Goal: Information Seeking & Learning: Learn about a topic

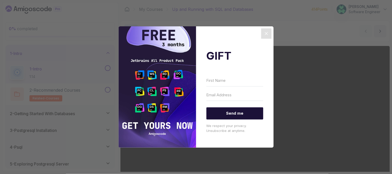
click at [263, 34] on icon "Close" at bounding box center [266, 33] width 6 height 6
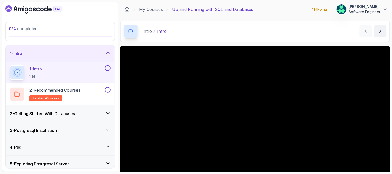
click at [54, 10] on icon "Dashboard" at bounding box center [58, 8] width 8 height 5
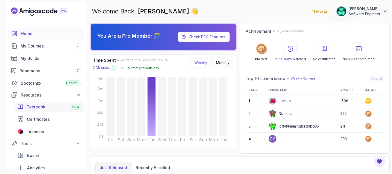
click at [48, 107] on div "Textbook NEW" at bounding box center [54, 107] width 54 height 6
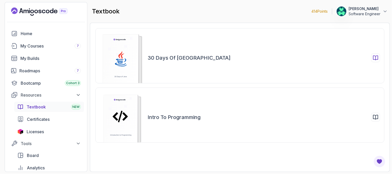
click at [114, 59] on rect at bounding box center [121, 61] width 36 height 54
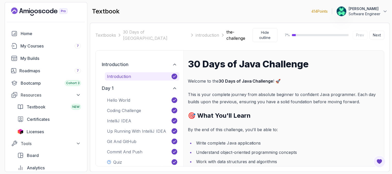
click at [387, 41] on div "Textbooks 30 Days of Java introduction the-challenge Hide outline 7 % Prev Next…" at bounding box center [240, 97] width 300 height 149
click at [180, 51] on div "introduction Introduction day 1 Hello World Coding Challenge IntelliJ IDEA Up R…" at bounding box center [140, 109] width 88 height 116
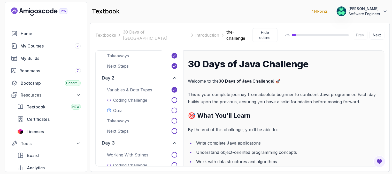
scroll to position [115, 0]
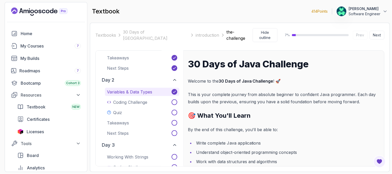
click at [132, 89] on p "Variables & Data Types" at bounding box center [129, 92] width 45 height 6
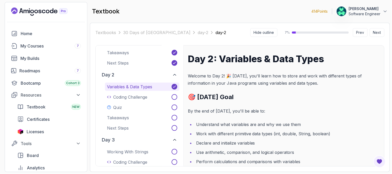
click at [275, 99] on h2 "🎯 [DATE] Goal" at bounding box center [284, 97] width 192 height 8
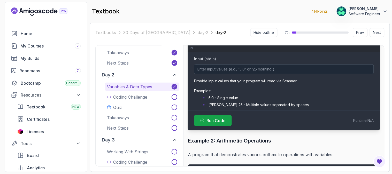
scroll to position [1320, 0]
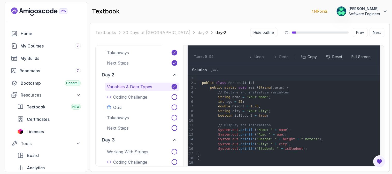
scroll to position [1159, 0]
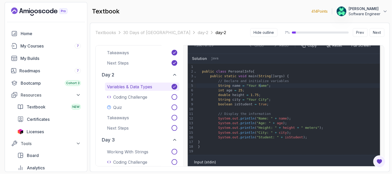
click at [260, 85] on span ""Your Name"" at bounding box center [257, 86] width 22 height 4
click at [386, 76] on div "Textbooks 30 Days of Java day-2 day-2 Hide outline 7 % Prev Next day-2 Prev Nex…" at bounding box center [240, 97] width 300 height 149
click at [385, 53] on div "Textbooks 30 Days of Java day-2 day-2 Hide outline 7 % Prev Next day-2 Prev Nex…" at bounding box center [240, 97] width 300 height 149
click at [358, 93] on div "double height = 1.75 ;" at bounding box center [288, 95] width 184 height 5
click at [384, 39] on div "Textbooks 30 Days of Java day-2 day-2 Hide outline 7 % Prev Next day-2 Prev Nex…" at bounding box center [240, 97] width 300 height 149
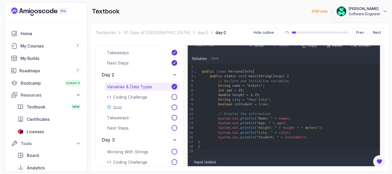
click at [385, 144] on div "Textbooks 30 Days of Java day-2 day-2 Hide outline 7 % Prev Next day-2 Prev Nex…" at bounding box center [240, 97] width 300 height 149
click at [386, 158] on div "Textbooks 30 Days of Java day-2 day-2 Hide outline 7 % Prev Next day-2 Prev Nex…" at bounding box center [240, 97] width 300 height 149
click at [184, 94] on div "Day 2: Variables & Data Types Welcome to Day 2! 🎉 Today, you'll learn how to st…" at bounding box center [283, 105] width 201 height 121
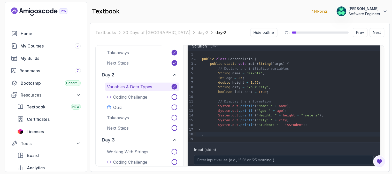
scroll to position [1171, 0]
click at [260, 87] on span ""Your City"" at bounding box center [257, 88] width 22 height 4
click at [185, 96] on div "Day 2: Variables & Data Types Welcome to Day 2! 🎉 [DATE], you'll learn how to s…" at bounding box center [283, 105] width 201 height 121
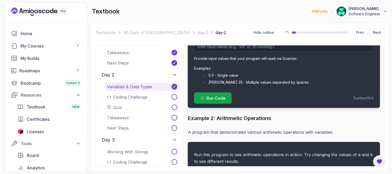
scroll to position [1285, 0]
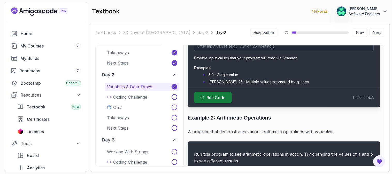
click at [220, 95] on span "Run Code" at bounding box center [215, 98] width 19 height 6
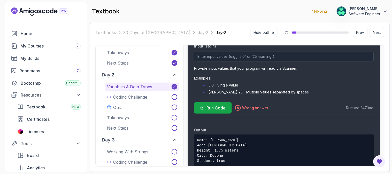
scroll to position [1274, 0]
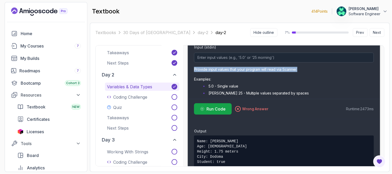
drag, startPoint x: 195, startPoint y: 68, endPoint x: 298, endPoint y: 71, distance: 102.8
click at [298, 71] on p "Provide input values that your program will read via Scanner." at bounding box center [284, 69] width 180 height 5
copy p "Provide input values that your program will read via Scanner."
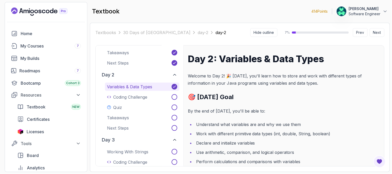
scroll to position [1274, 0]
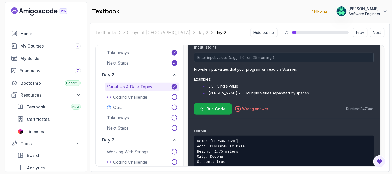
click at [387, 90] on div "Textbooks 30 Days of Java day-2 day-2 Hide outline 7 % Prev Next day-2 Prev Nex…" at bounding box center [240, 97] width 300 height 149
click at [184, 99] on div "Day 2: Variables & Data Types Welcome to Day 2! 🎉 [DATE], you'll learn how to s…" at bounding box center [283, 105] width 201 height 121
click at [179, 97] on div "introduction Introduction day 1 Hello World Coding Challenge IntelliJ IDEA Up R…" at bounding box center [140, 105] width 88 height 121
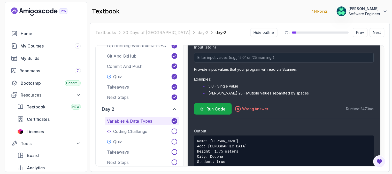
scroll to position [92, 0]
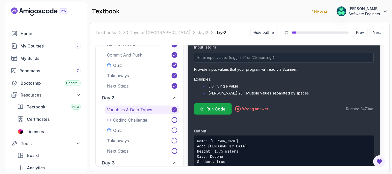
click at [184, 100] on div "Day 2: Variables & Data Types Welcome to Day 2! 🎉 [DATE], you'll learn how to s…" at bounding box center [283, 105] width 201 height 121
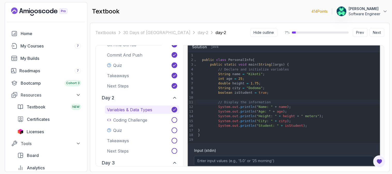
scroll to position [1159, 0]
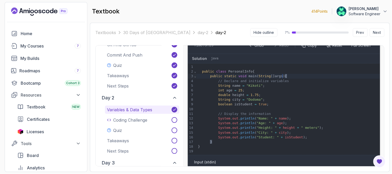
click at [285, 77] on div "public static void main ( String [] args ) {" at bounding box center [288, 76] width 184 height 5
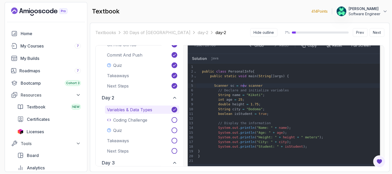
click at [248, 84] on span "scanner" at bounding box center [255, 86] width 14 height 4
click at [261, 84] on div "Scanner sc = new Scanner" at bounding box center [288, 85] width 184 height 5
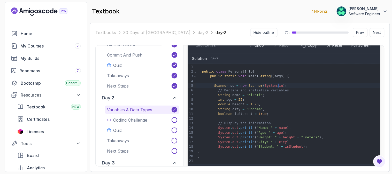
click at [200, 69] on div "public class PersonalInfo {" at bounding box center [288, 71] width 184 height 5
click at [309, 112] on div "boolean isStudent = true ;" at bounding box center [288, 114] width 184 height 5
click at [232, 67] on span "scanner" at bounding box center [239, 67] width 14 height 4
click at [296, 107] on div "String city = "Dodoma" ;" at bounding box center [288, 109] width 184 height 5
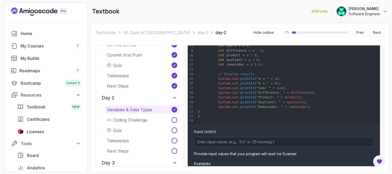
scroll to position [1561, 0]
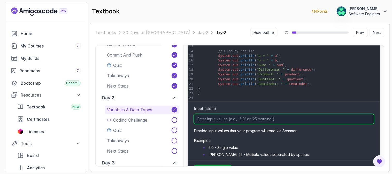
click at [215, 119] on input "Input (stdin)" at bounding box center [284, 119] width 180 height 10
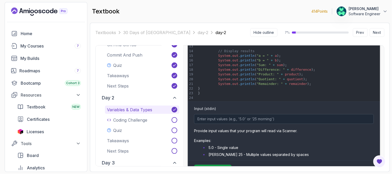
click at [225, 108] on div "Input (stdin) Provide input values that your program will read via Scanner. Exa…" at bounding box center [284, 131] width 180 height 52
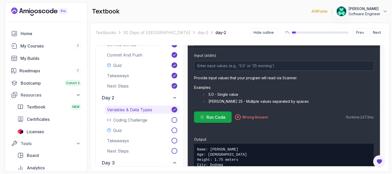
scroll to position [1262, 0]
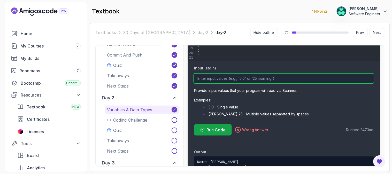
click at [225, 81] on input "Input (stdin)" at bounding box center [284, 79] width 180 height 10
type input "5"
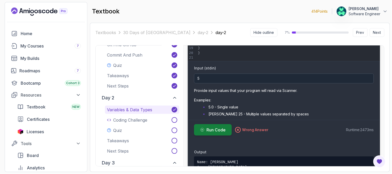
click at [213, 128] on span "Run Code" at bounding box center [215, 130] width 19 height 6
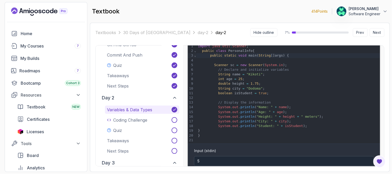
scroll to position [1171, 0]
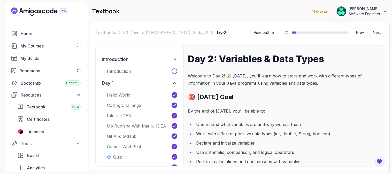
scroll to position [1171, 0]
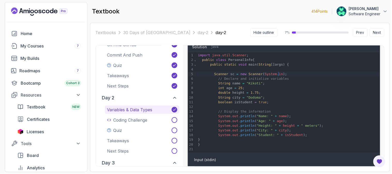
click at [388, 72] on div "Textbooks 30 Days of Java day-2 day-2 Hide outline 7 % Prev Next day-2 Prev Nex…" at bounding box center [240, 97] width 300 height 149
click at [186, 84] on div "Day 2: Variables & Data Types Welcome to Day 2! 🎉 [DATE], you'll learn how to s…" at bounding box center [283, 105] width 201 height 121
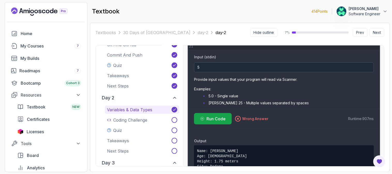
scroll to position [1274, 0]
click at [239, 118] on icon at bounding box center [238, 118] width 6 height 6
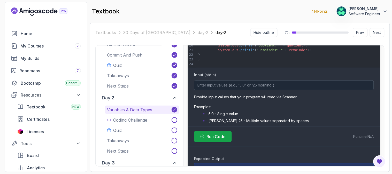
scroll to position [1595, 0]
click at [221, 133] on span "Run Code" at bounding box center [215, 136] width 19 height 6
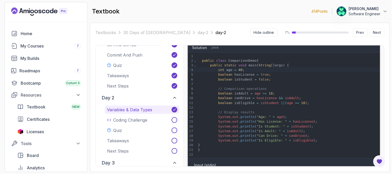
scroll to position [1891, 0]
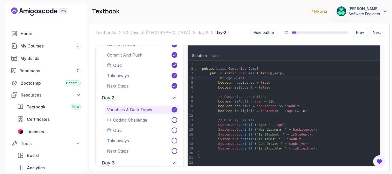
click at [238, 78] on span "40" at bounding box center [240, 78] width 4 height 4
click at [186, 96] on div "Day 2: Variables & Data Types Welcome to Day 2! 🎉 [DATE], you'll learn how to s…" at bounding box center [283, 105] width 201 height 121
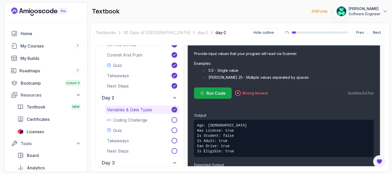
scroll to position [2018, 0]
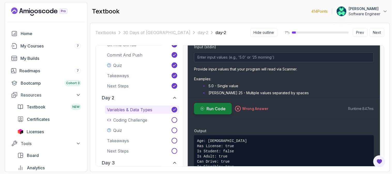
click at [216, 110] on span "Run Code" at bounding box center [215, 109] width 19 height 6
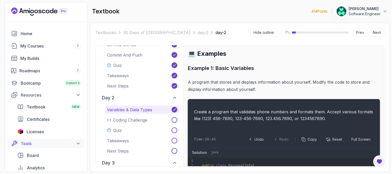
click at [81, 144] on button "Tools" at bounding box center [46, 143] width 76 height 9
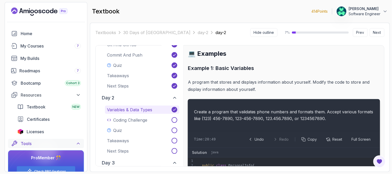
click at [81, 144] on button "Tools" at bounding box center [46, 143] width 76 height 9
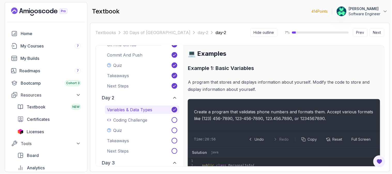
click at [373, 64] on h3 "Example 1: Basic Variables" at bounding box center [284, 68] width 192 height 8
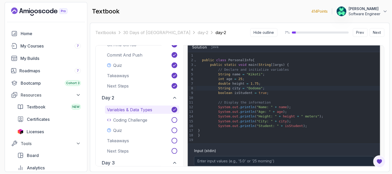
scroll to position [1226, 0]
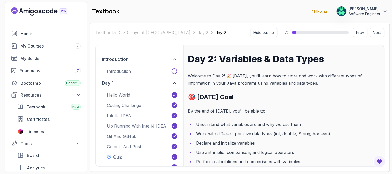
scroll to position [1145, 0]
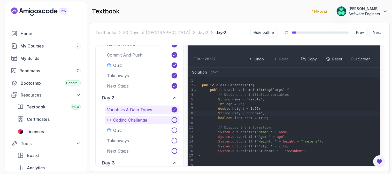
click at [164, 121] on button "Coding Challenge" at bounding box center [142, 120] width 74 height 8
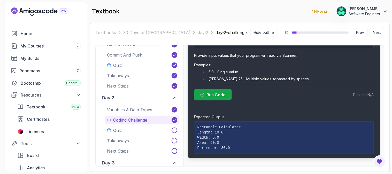
scroll to position [449, 0]
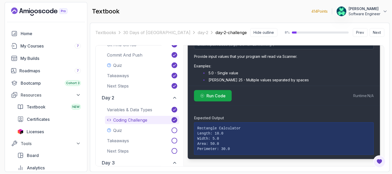
click at [184, 98] on div "Coding Challenge: Rectangle Calculator Welcome to your second coding challenge!…" at bounding box center [283, 105] width 201 height 121
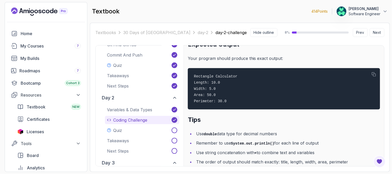
scroll to position [161, 0]
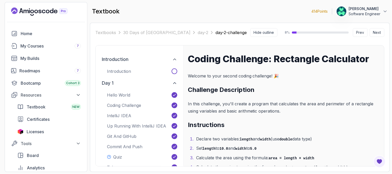
scroll to position [321, 0]
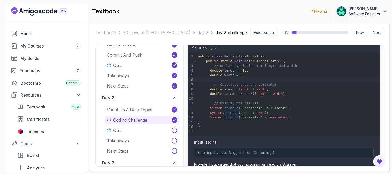
click at [269, 126] on div "}" at bounding box center [288, 126] width 184 height 5
click at [250, 111] on div "System . println ( "Area" + area ) ;" at bounding box center [288, 113] width 184 height 5
click at [184, 80] on div "Coding Challenge: Rectangle Calculator Welcome to your second coding challenge!…" at bounding box center [283, 105] width 201 height 121
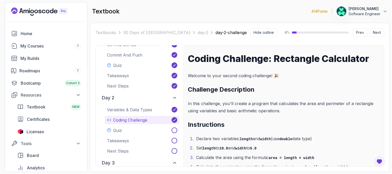
scroll to position [0, 0]
click at [142, 107] on p "Variables & Data Types" at bounding box center [129, 110] width 45 height 6
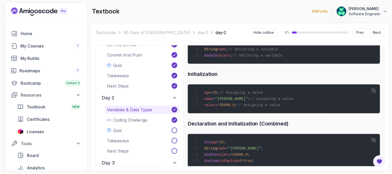
scroll to position [579, 0]
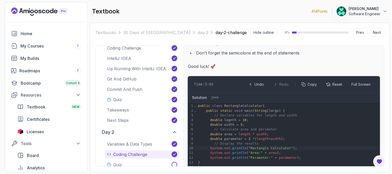
click at [185, 104] on div "Coding Challenge: Rectangle Calculator Welcome to your second coding challenge!…" at bounding box center [283, 105] width 201 height 121
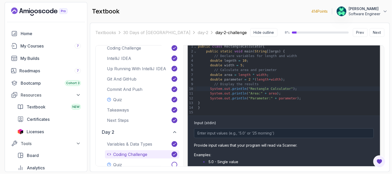
scroll to position [403, 0]
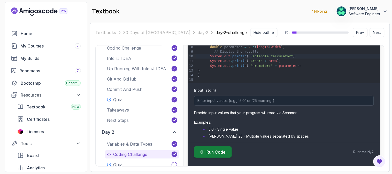
click at [217, 151] on span "Run Code" at bounding box center [215, 152] width 19 height 6
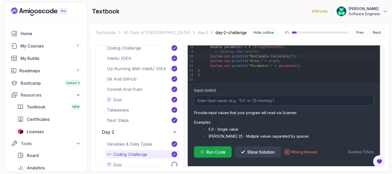
click at [184, 123] on div "Coding Challenge: Rectangle Calculator Welcome to your second coding challenge!…" at bounding box center [283, 105] width 201 height 121
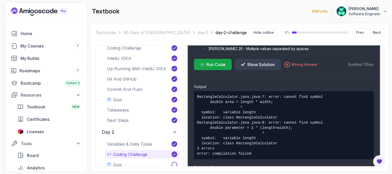
scroll to position [506, 0]
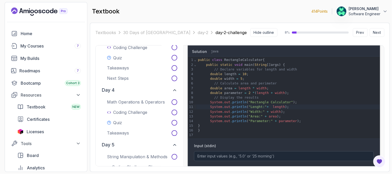
click at [185, 107] on div "Coding Challenge: Rectangle Calculator Welcome to your second coding challenge!…" at bounding box center [283, 105] width 201 height 121
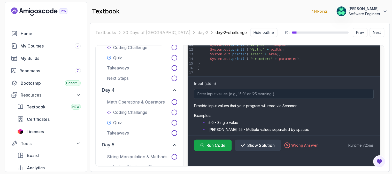
scroll to position [460, 0]
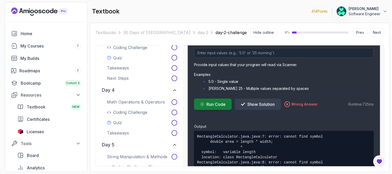
click at [213, 105] on span "Run Code" at bounding box center [215, 104] width 19 height 6
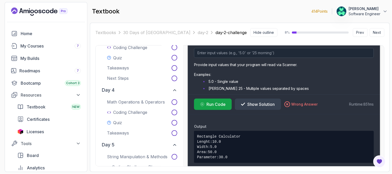
click at [185, 107] on div "Coding Challenge: Rectangle Calculator Welcome to your second coding challenge!…" at bounding box center [283, 105] width 201 height 121
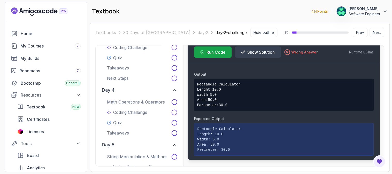
scroll to position [513, 0]
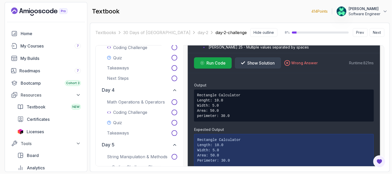
scroll to position [490, 0]
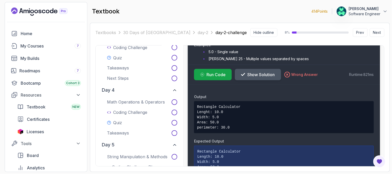
click at [255, 72] on span "Show Solution" at bounding box center [261, 75] width 28 height 6
click at [255, 72] on span "Hide Solution" at bounding box center [260, 75] width 26 height 6
click at [255, 72] on span "Show Solution" at bounding box center [261, 75] width 28 height 6
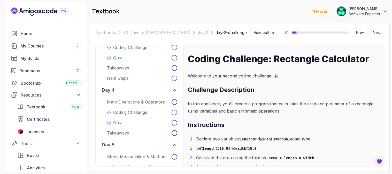
scroll to position [513, 0]
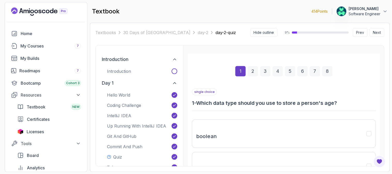
scroll to position [110, 0]
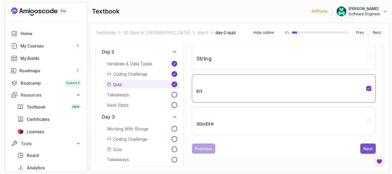
click at [369, 146] on div "Next" at bounding box center [367, 149] width 9 height 6
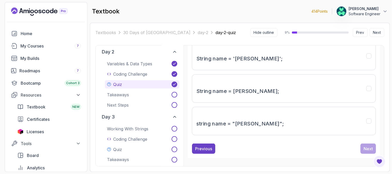
click at [381, 100] on div "1 2 3 4 5 6 7 8 single choice 2 - What is the correct way to declare and initia…" at bounding box center [283, 105] width 201 height 121
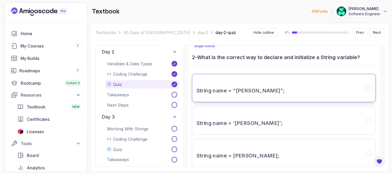
scroll to position [57, 0]
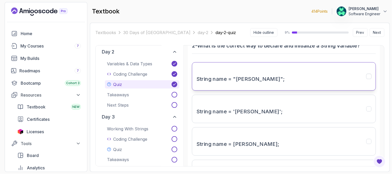
click at [368, 78] on icon at bounding box center [368, 76] width 5 height 5
click at [381, 91] on div "1 2 3 4 5 6 7 8 single choice 2 - What is the correct way to declare and initia…" at bounding box center [283, 105] width 201 height 121
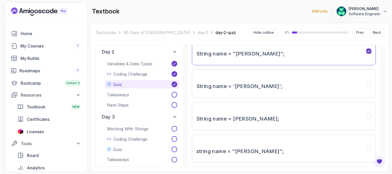
scroll to position [110, 0]
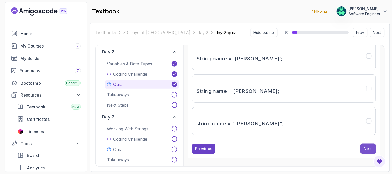
click at [366, 147] on div "Next" at bounding box center [367, 149] width 9 height 6
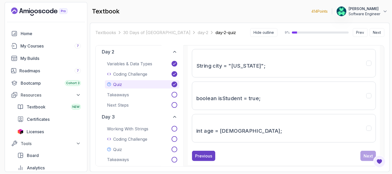
click at [388, 108] on div "Textbooks 30 Days of Java day-2 day-2-quiz Hide outline 9 % Prev Next day-2-qui…" at bounding box center [240, 97] width 300 height 149
click at [381, 95] on div "1 2 3 4 5 6 7 8 multiple choice 3 - Which of the following are valid variable d…" at bounding box center [283, 105] width 201 height 121
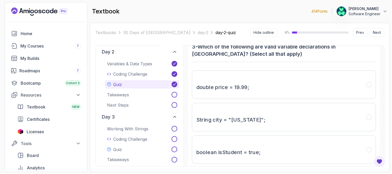
scroll to position [57, 0]
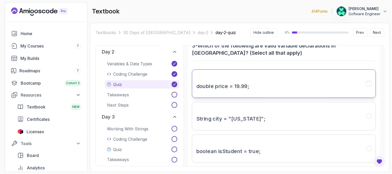
click at [321, 87] on button "double price = 19.99;" at bounding box center [284, 83] width 184 height 28
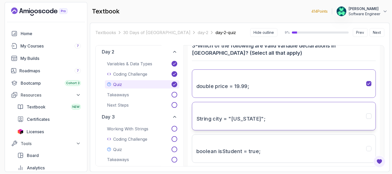
click at [359, 117] on button "String city = "[US_STATE]";" at bounding box center [284, 116] width 184 height 28
click at [387, 121] on div "Textbooks 30 Days of Java day-2 day-2-quiz Hide outline 9 % Prev Next day-2-qui…" at bounding box center [240, 97] width 300 height 149
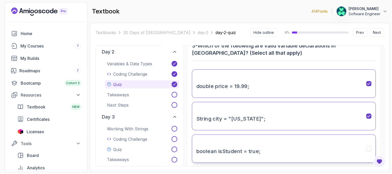
click at [356, 145] on button "boolean isStudent = true;" at bounding box center [284, 149] width 184 height 28
click at [381, 127] on div "1 2 3 4 5 6 7 8 multiple choice 3 - Which of the following are valid variable d…" at bounding box center [283, 105] width 201 height 121
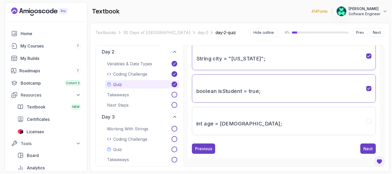
scroll to position [106, 0]
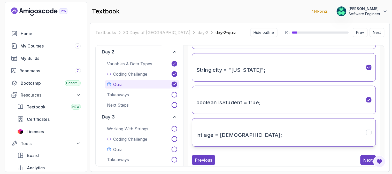
click at [366, 129] on button "int age = [DEMOGRAPHIC_DATA];" at bounding box center [284, 132] width 184 height 28
click at [381, 101] on div "1 2 3 4 5 6 7 8 multiple choice 3 - Which of the following are valid variable d…" at bounding box center [283, 105] width 201 height 121
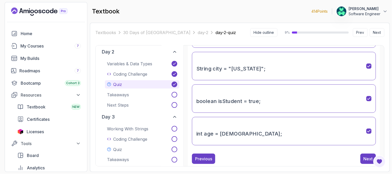
scroll to position [117, 0]
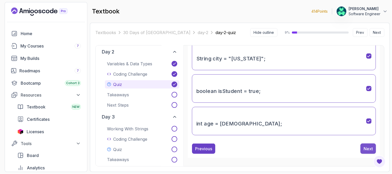
click at [370, 149] on div "Next" at bounding box center [367, 149] width 9 height 6
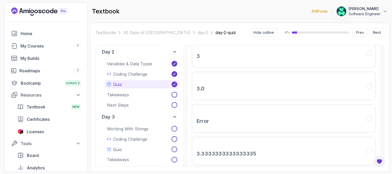
click at [381, 120] on div "1 2 3 4 5 6 7 8 single choice 4 - What will be the result of this code int a = …" at bounding box center [283, 105] width 201 height 121
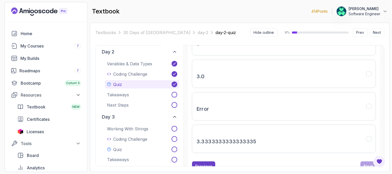
scroll to position [149, 0]
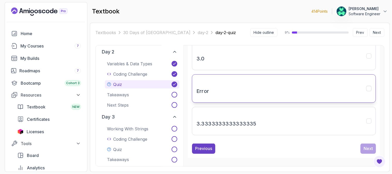
click at [371, 91] on icon "Error" at bounding box center [368, 88] width 5 height 5
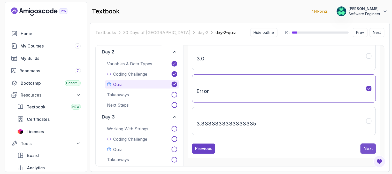
click at [364, 152] on div "Next" at bounding box center [367, 149] width 9 height 6
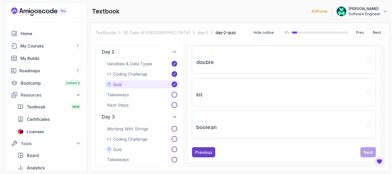
scroll to position [110, 0]
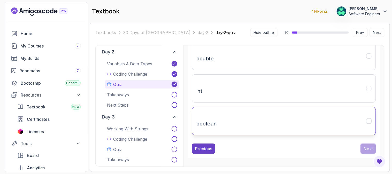
click at [370, 121] on icon "boolean" at bounding box center [368, 121] width 5 height 5
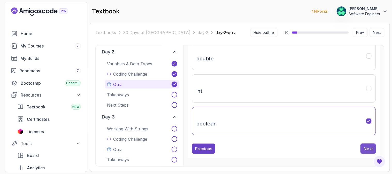
click at [368, 149] on div "Next" at bounding box center [367, 149] width 9 height 6
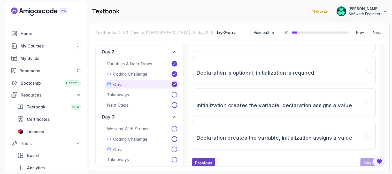
scroll to position [117, 0]
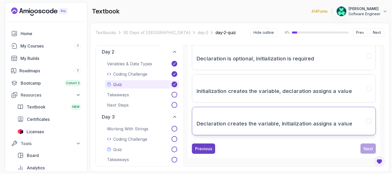
click at [371, 120] on icon "Declaration creates the variable, initialization assigns a value" at bounding box center [368, 121] width 5 height 5
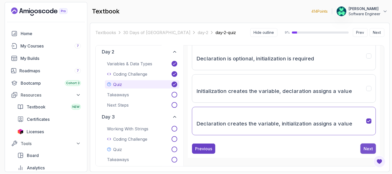
click at [366, 149] on div "Next" at bounding box center [367, 149] width 9 height 6
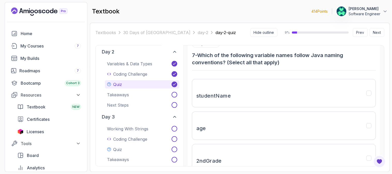
scroll to position [37, 0]
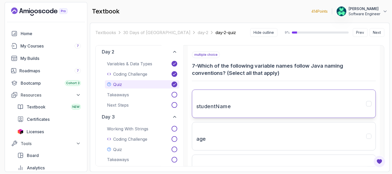
click at [350, 105] on button "studentName" at bounding box center [284, 104] width 184 height 28
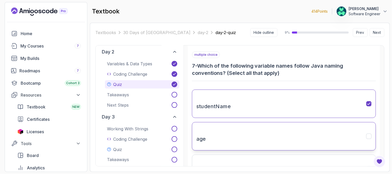
click at [363, 135] on button "age" at bounding box center [284, 136] width 184 height 28
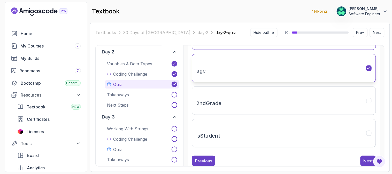
scroll to position [106, 0]
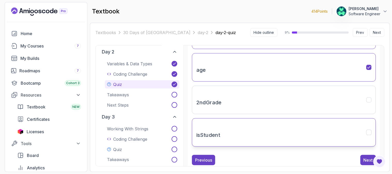
click at [363, 132] on button "isStudent" at bounding box center [284, 132] width 184 height 28
click at [369, 156] on button "Next" at bounding box center [367, 160] width 15 height 10
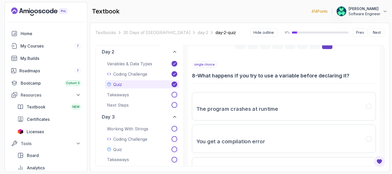
scroll to position [34, 0]
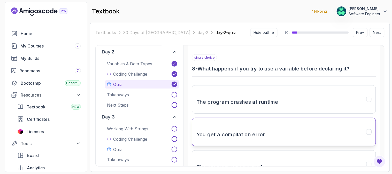
click at [370, 133] on icon "You get a compilation error" at bounding box center [368, 132] width 5 height 5
click at [383, 127] on div "1 2 3 4 5 6 7 8 single choice 8 - What happens if you try to use a variable bef…" at bounding box center [283, 105] width 201 height 121
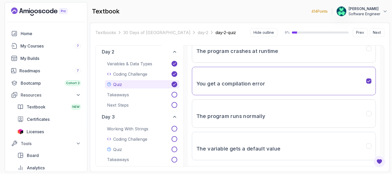
scroll to position [103, 0]
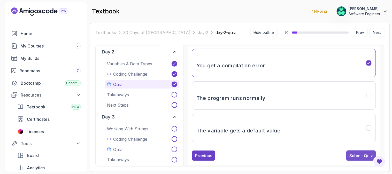
click at [358, 155] on div "Submit Quiz" at bounding box center [360, 156] width 23 height 6
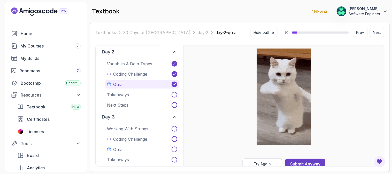
scroll to position [100, 0]
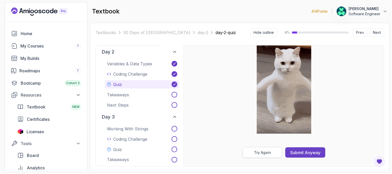
click at [268, 155] on button "Try Again" at bounding box center [262, 152] width 40 height 11
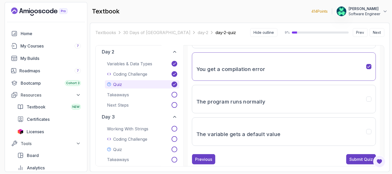
click at [387, 116] on div "Textbooks 30 Days of Java day-2 day-2-quiz Hide outline 9 % Prev Next day-2-qui…" at bounding box center [240, 97] width 300 height 149
click at [388, 66] on div "Textbooks 30 Days of Java day-2 day-2-quiz Hide outline 9 % Prev Next day-2-qui…" at bounding box center [240, 97] width 300 height 149
click at [381, 69] on div "1 2 3 4 5 6 7 8 single choice 8 - What happens if you try to use a variable bef…" at bounding box center [283, 105] width 201 height 121
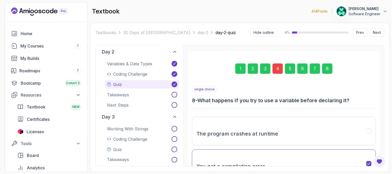
scroll to position [0, 0]
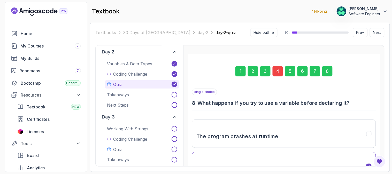
click at [278, 70] on div "4" at bounding box center [277, 71] width 10 height 10
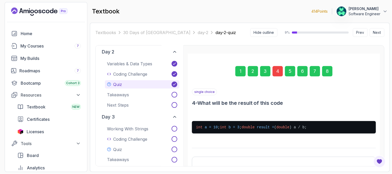
click at [304, 98] on div "single choice 4 - What will be the result of this code" at bounding box center [284, 98] width 184 height 18
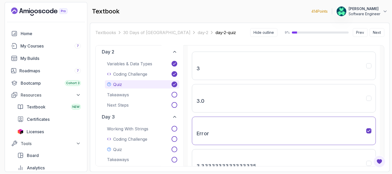
scroll to position [103, 0]
click at [381, 111] on div "1 2 3 4 5 6 7 8 single choice 4 - What will be the result of this code int a = …" at bounding box center [283, 105] width 201 height 121
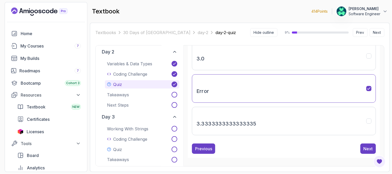
scroll to position [160, 0]
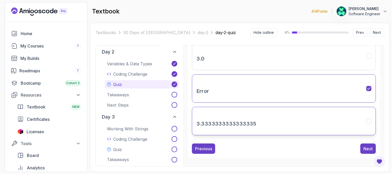
click at [363, 124] on button "3.3333333333333335" at bounding box center [284, 121] width 184 height 28
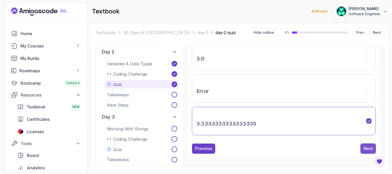
click at [371, 146] on div "Next" at bounding box center [367, 149] width 9 height 6
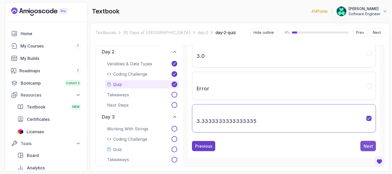
scroll to position [110, 0]
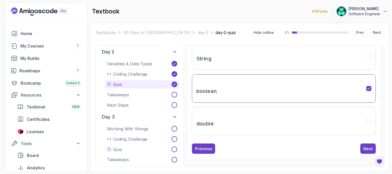
click at [371, 146] on div "Next" at bounding box center [367, 149] width 9 height 6
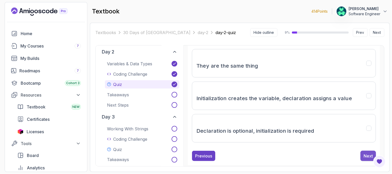
click at [367, 154] on div "Next" at bounding box center [367, 156] width 9 height 6
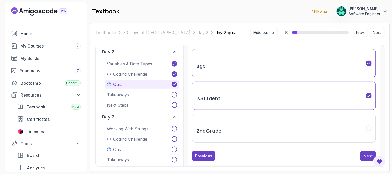
click at [367, 154] on div "Next" at bounding box center [367, 156] width 9 height 6
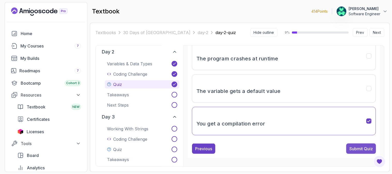
click at [362, 148] on div "Submit Quiz" at bounding box center [360, 149] width 23 height 6
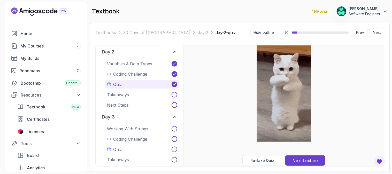
scroll to position [100, 0]
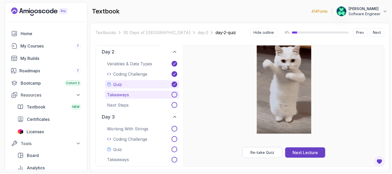
click at [158, 93] on button "Takeaways" at bounding box center [142, 95] width 74 height 8
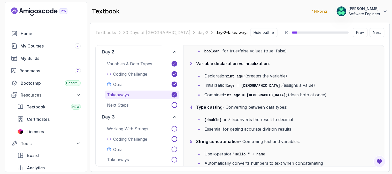
click at [232, 95] on code "int age = 25;" at bounding box center [256, 95] width 63 height 4
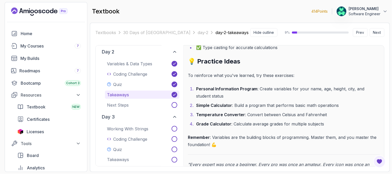
scroll to position [460, 0]
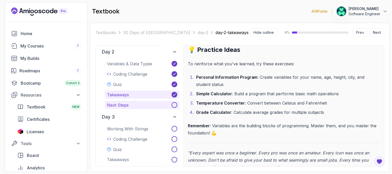
click at [160, 105] on button "Next Steps" at bounding box center [142, 105] width 74 height 8
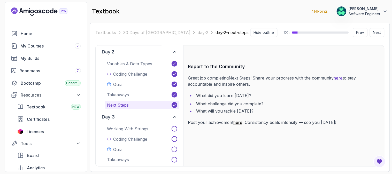
click at [237, 122] on link "here" at bounding box center [237, 122] width 9 height 5
